Goal: Transaction & Acquisition: Purchase product/service

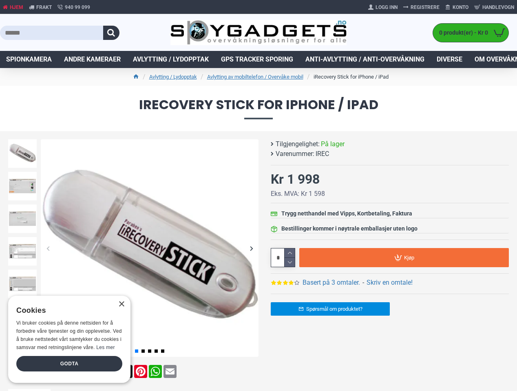
click at [111, 33] on button "button" at bounding box center [111, 33] width 16 height 14
click at [48, 248] on div "Previous slide" at bounding box center [48, 248] width 14 height 14
click at [251, 248] on div "Next slide" at bounding box center [251, 248] width 14 height 14
click at [22, 141] on div "Previous slide" at bounding box center [22, 141] width 33 height 8
click at [331, 283] on link "Basert på 3 omtaler." at bounding box center [330, 283] width 57 height 10
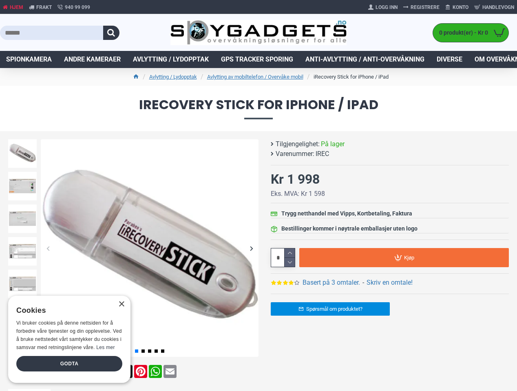
click at [390, 283] on link "Skriv en omtale!" at bounding box center [389, 283] width 46 height 10
click at [289, 253] on icon at bounding box center [289, 253] width 10 height 9
click at [289, 262] on icon at bounding box center [289, 262] width 10 height 9
click at [404, 258] on span "Kjøp" at bounding box center [409, 257] width 10 height 5
click at [121, 304] on div "×" at bounding box center [121, 305] width 6 height 6
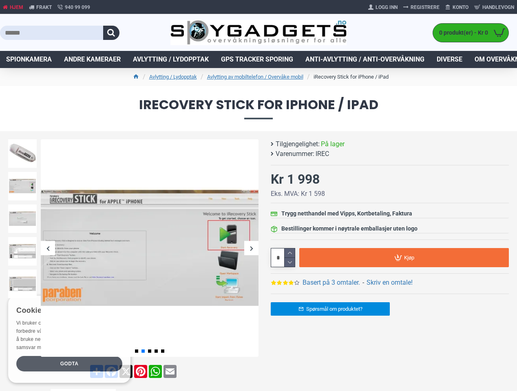
type input "*"
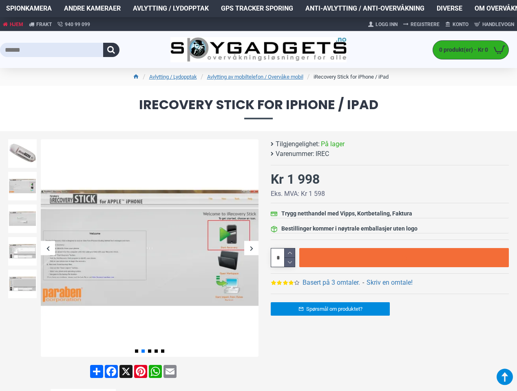
scroll to position [336, 0]
